Goal: Transaction & Acquisition: Book appointment/travel/reservation

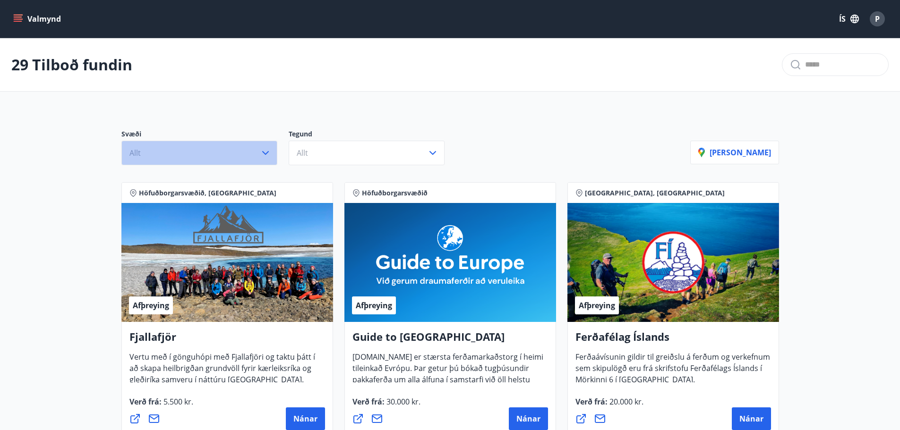
click at [264, 155] on icon "button" at bounding box center [265, 152] width 11 height 11
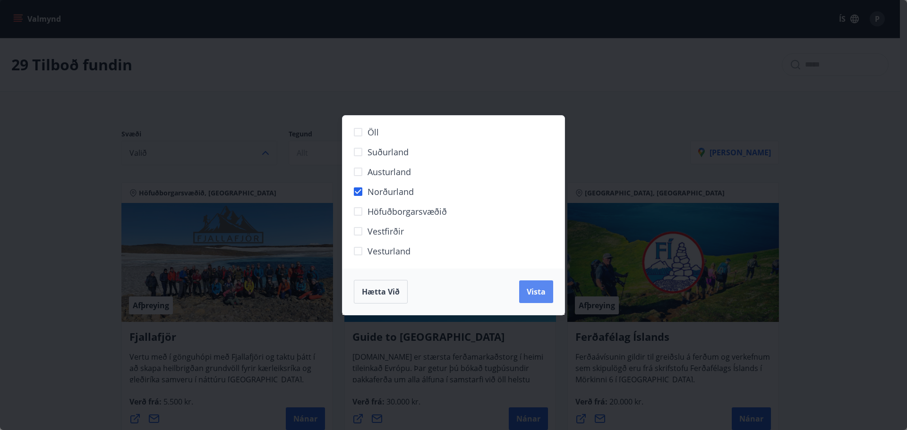
click at [544, 296] on span "Vista" at bounding box center [536, 292] width 19 height 10
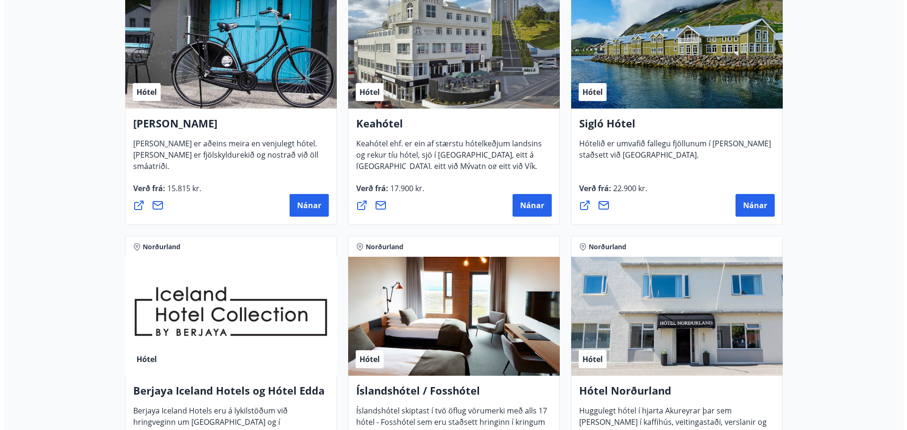
scroll to position [236, 0]
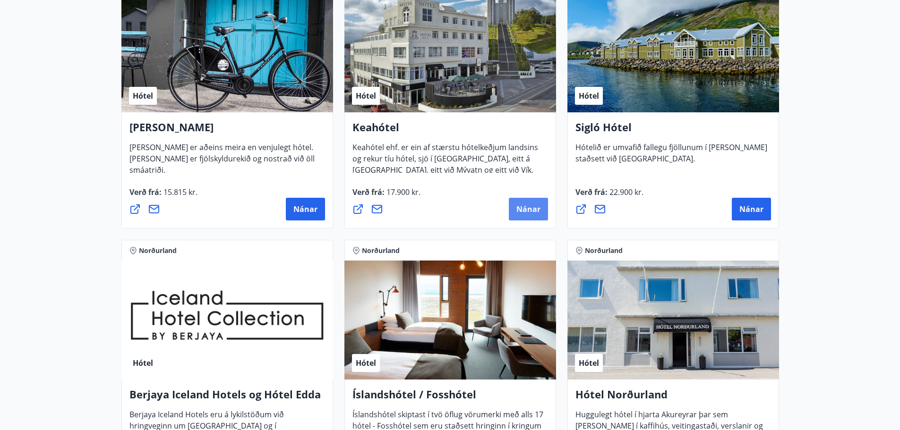
click at [526, 217] on button "Nánar" at bounding box center [528, 209] width 39 height 23
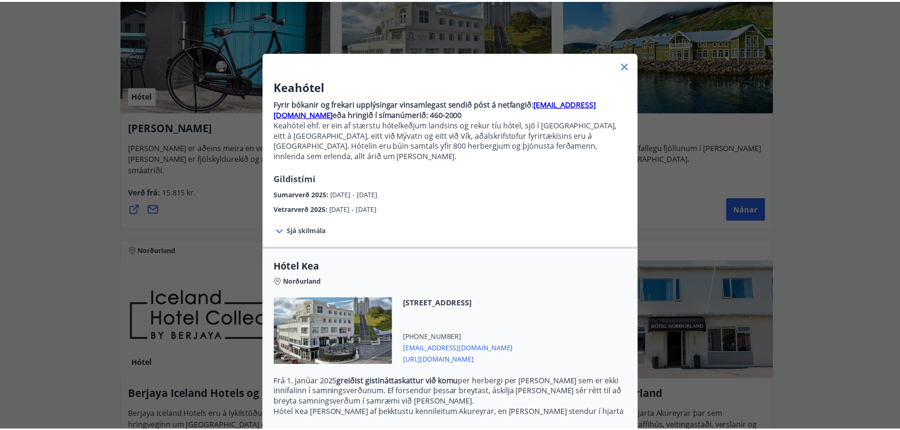
scroll to position [0, 0]
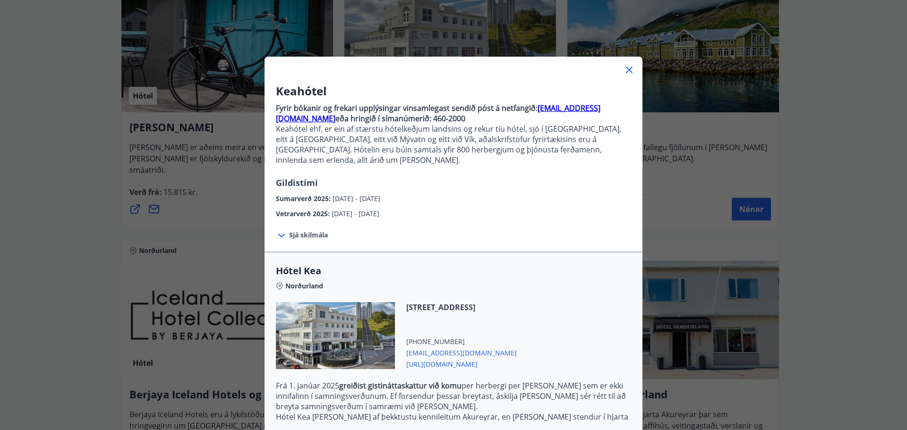
click at [627, 71] on icon at bounding box center [629, 70] width 7 height 7
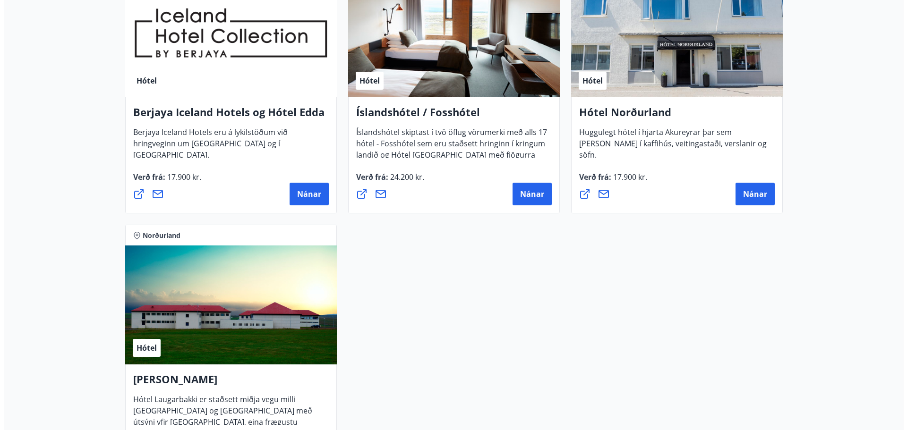
scroll to position [472, 0]
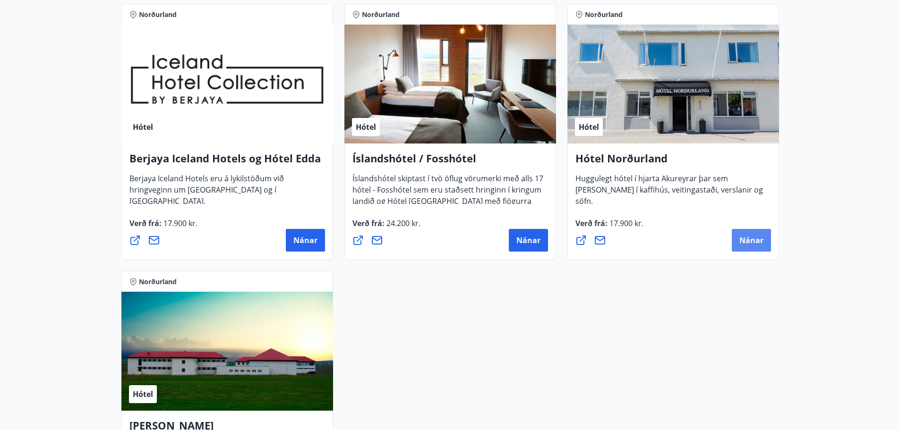
click at [758, 243] on span "Nánar" at bounding box center [751, 240] width 24 height 10
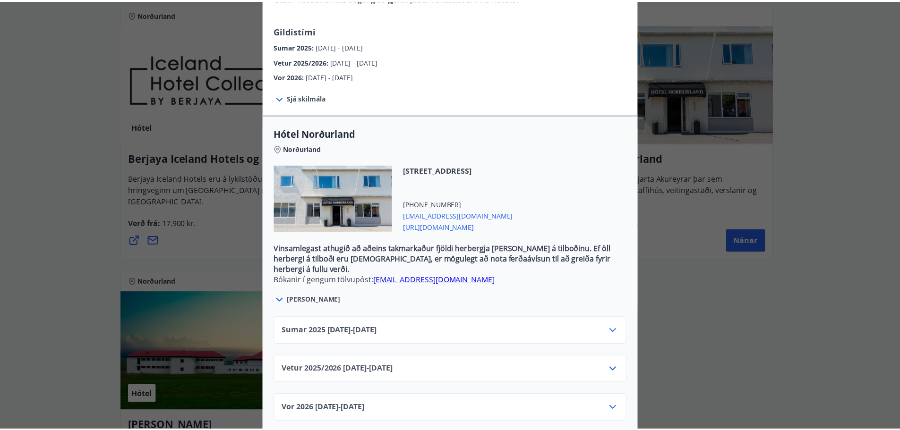
scroll to position [0, 0]
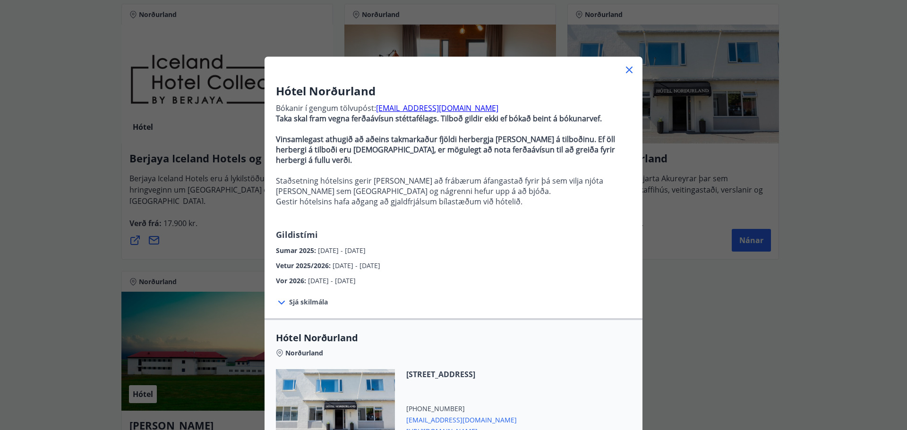
click at [685, 285] on div "Hótel Norðurland Bókanir í gengum tölvupóst: booking@hotel-nordurland.is Taka s…" at bounding box center [453, 215] width 907 height 430
click at [625, 70] on icon at bounding box center [628, 69] width 11 height 11
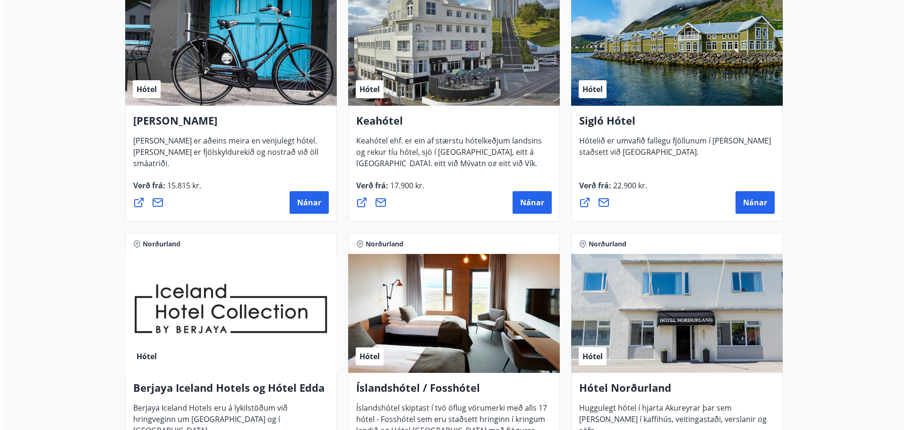
scroll to position [236, 0]
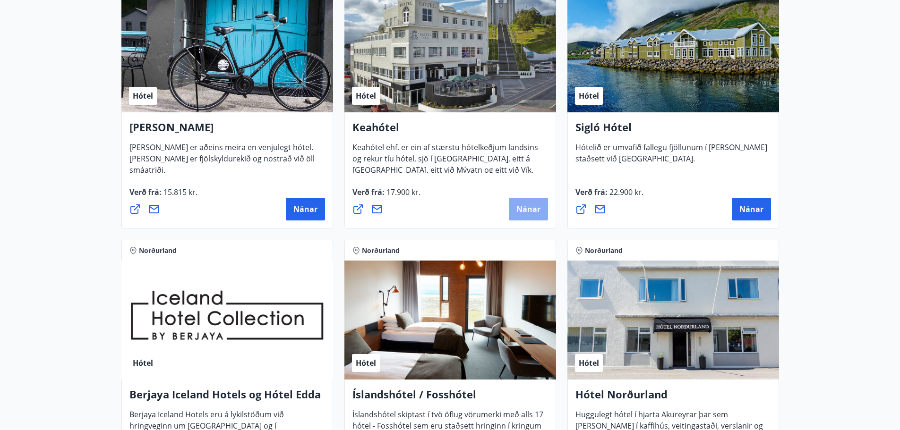
click at [534, 212] on span "Nánar" at bounding box center [528, 209] width 24 height 10
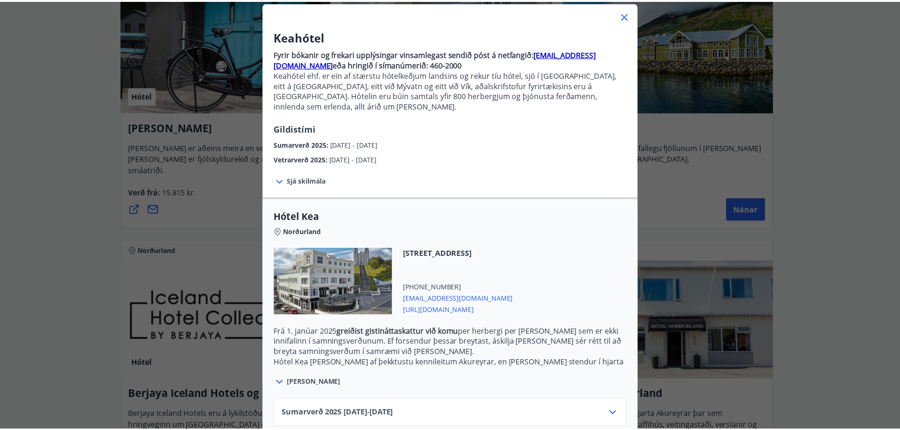
scroll to position [0, 0]
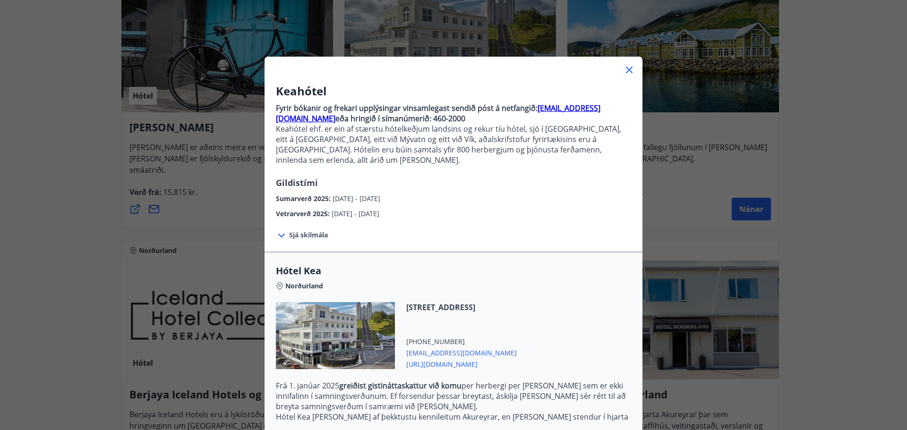
click at [626, 72] on icon at bounding box center [628, 69] width 11 height 11
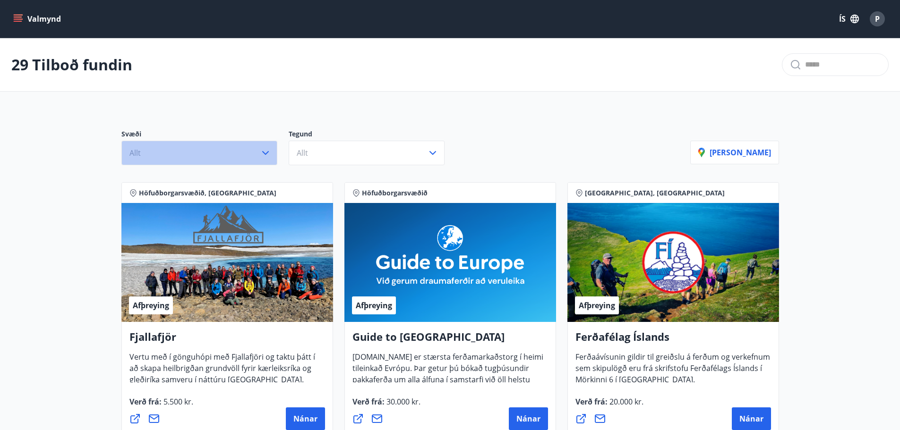
click at [268, 153] on icon "button" at bounding box center [265, 152] width 11 height 11
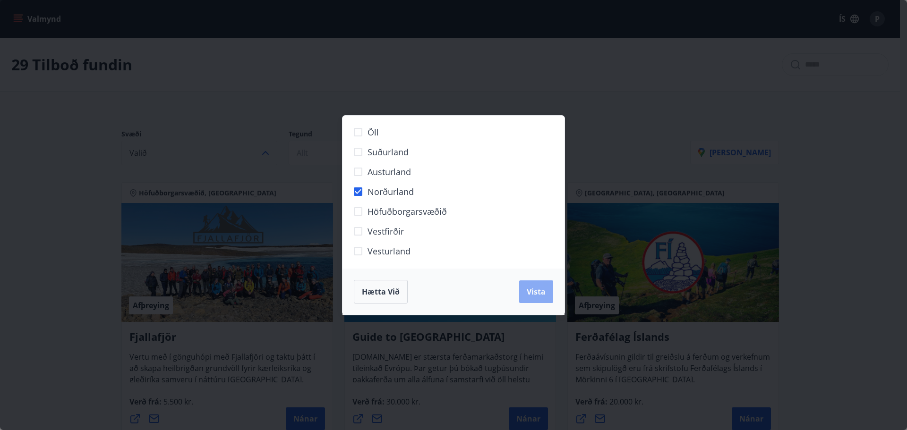
click at [535, 291] on span "Vista" at bounding box center [536, 292] width 19 height 10
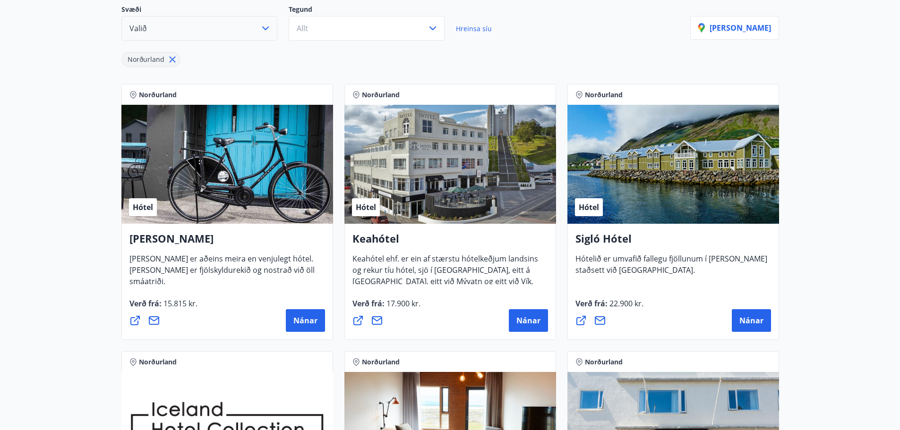
scroll to position [142, 0]
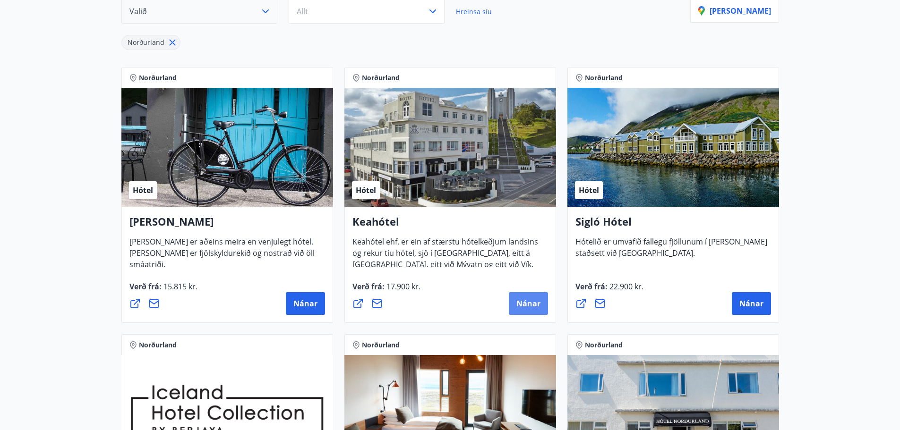
click at [526, 308] on span "Nánar" at bounding box center [528, 303] width 24 height 10
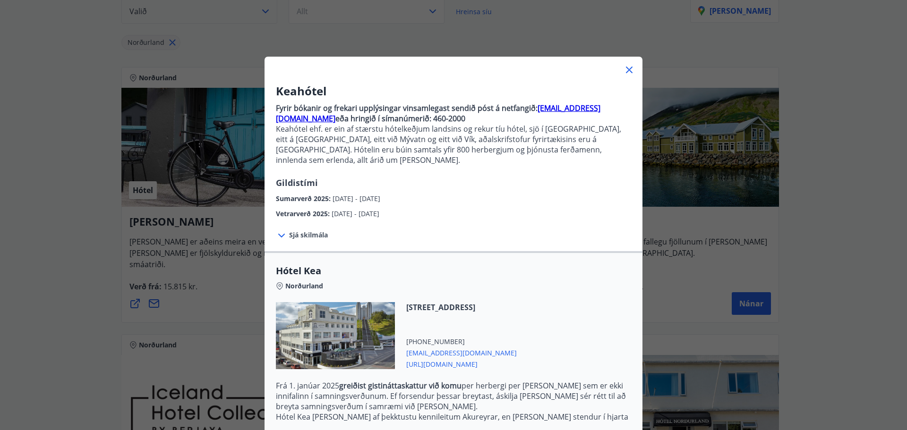
click at [628, 68] on icon at bounding box center [628, 69] width 11 height 11
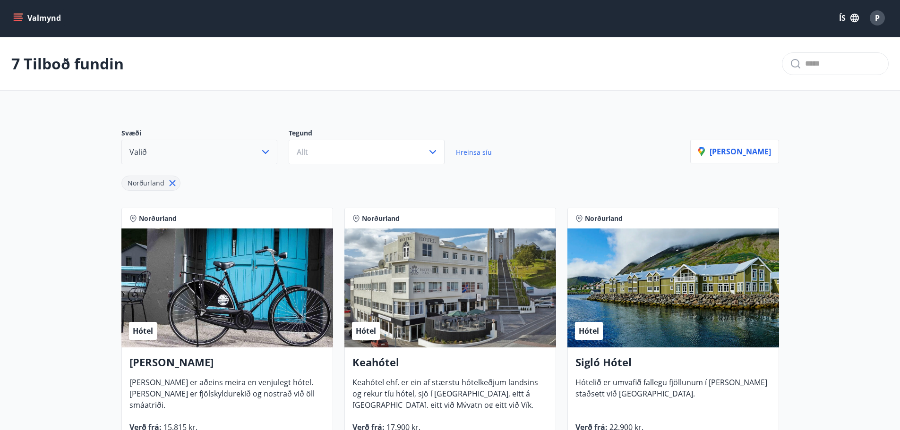
scroll to position [0, 0]
